Goal: Task Accomplishment & Management: Manage account settings

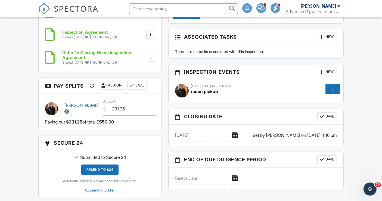
scroll to position [514, 0]
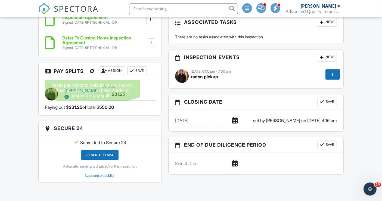
click at [93, 74] on div at bounding box center [92, 70] width 5 height 5
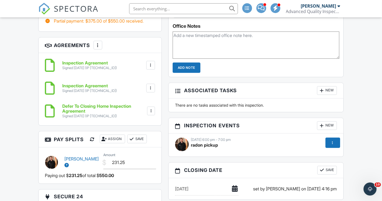
scroll to position [454, 0]
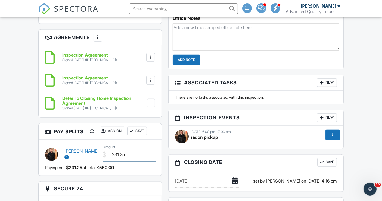
drag, startPoint x: 134, startPoint y: 159, endPoint x: 99, endPoint y: 156, distance: 35.2
click at [99, 156] on div "Justin Oliver $ Amount 231.25" at bounding box center [100, 154] width 117 height 20
type input "206.25"
click at [137, 134] on button "Save" at bounding box center [137, 131] width 20 height 9
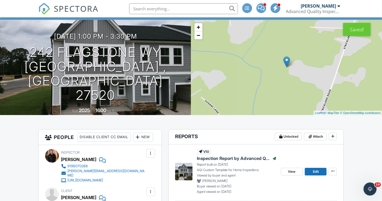
scroll to position [0, 0]
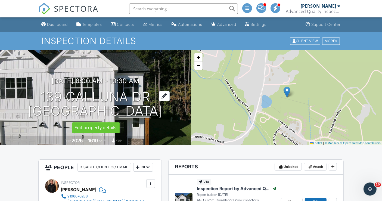
click at [93, 100] on h1 "139 Calluna Dr Clayton, NC 27527" at bounding box center [95, 104] width 135 height 29
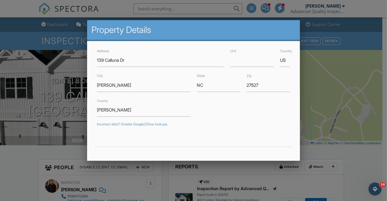
click at [5, 183] on div at bounding box center [193, 99] width 387 height 252
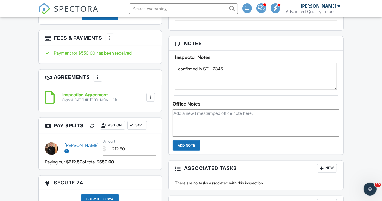
scroll to position [423, 0]
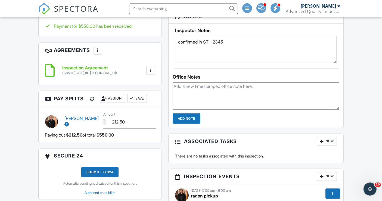
click at [92, 99] on div at bounding box center [92, 98] width 5 height 5
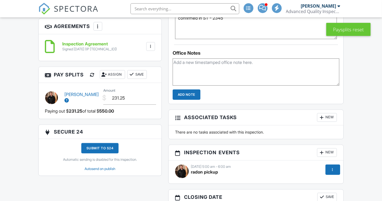
scroll to position [423, 0]
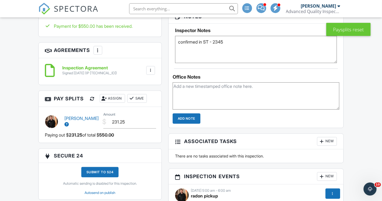
click at [139, 99] on button "Save" at bounding box center [137, 98] width 20 height 9
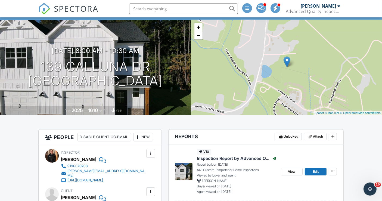
scroll to position [0, 0]
